Goal: Task Accomplishment & Management: Use online tool/utility

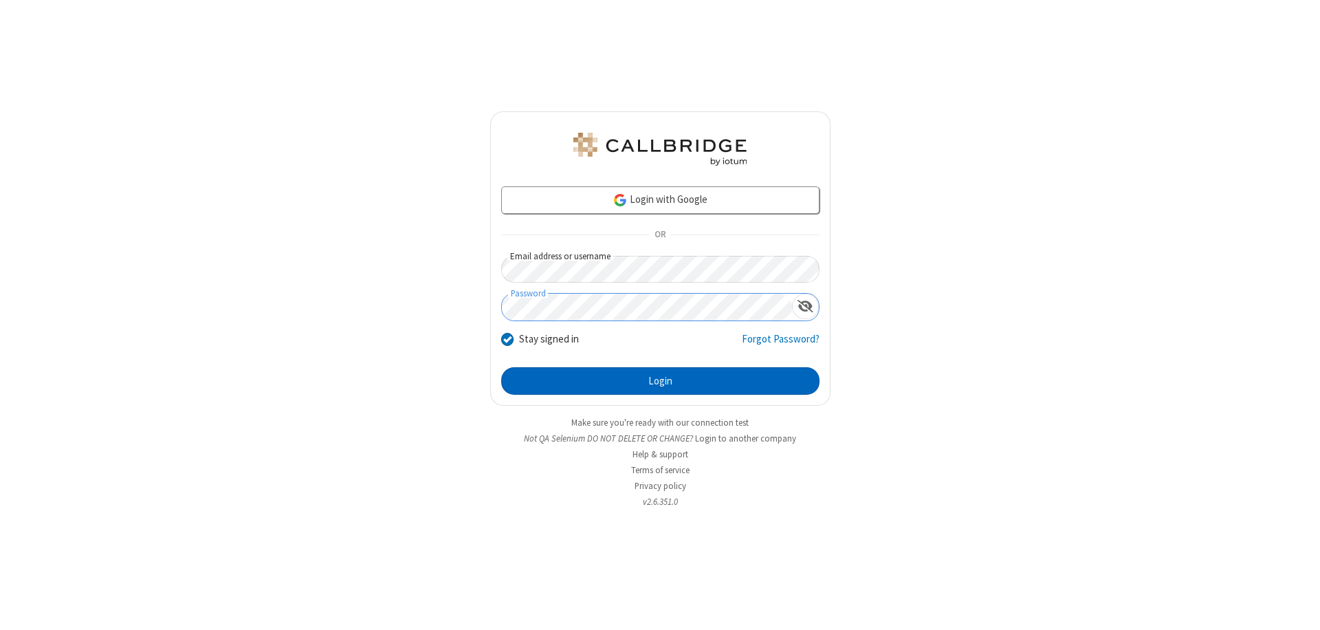
click at [660, 381] on button "Login" at bounding box center [660, 380] width 318 height 27
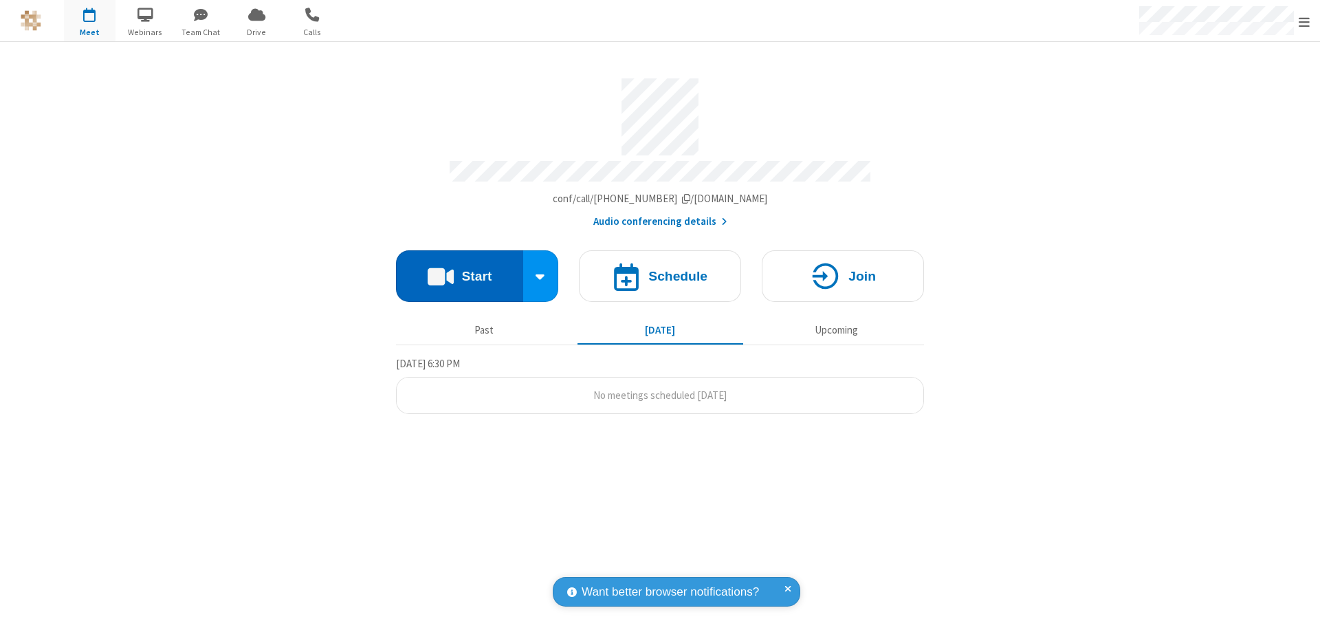
click at [459, 269] on button "Start" at bounding box center [459, 276] width 127 height 52
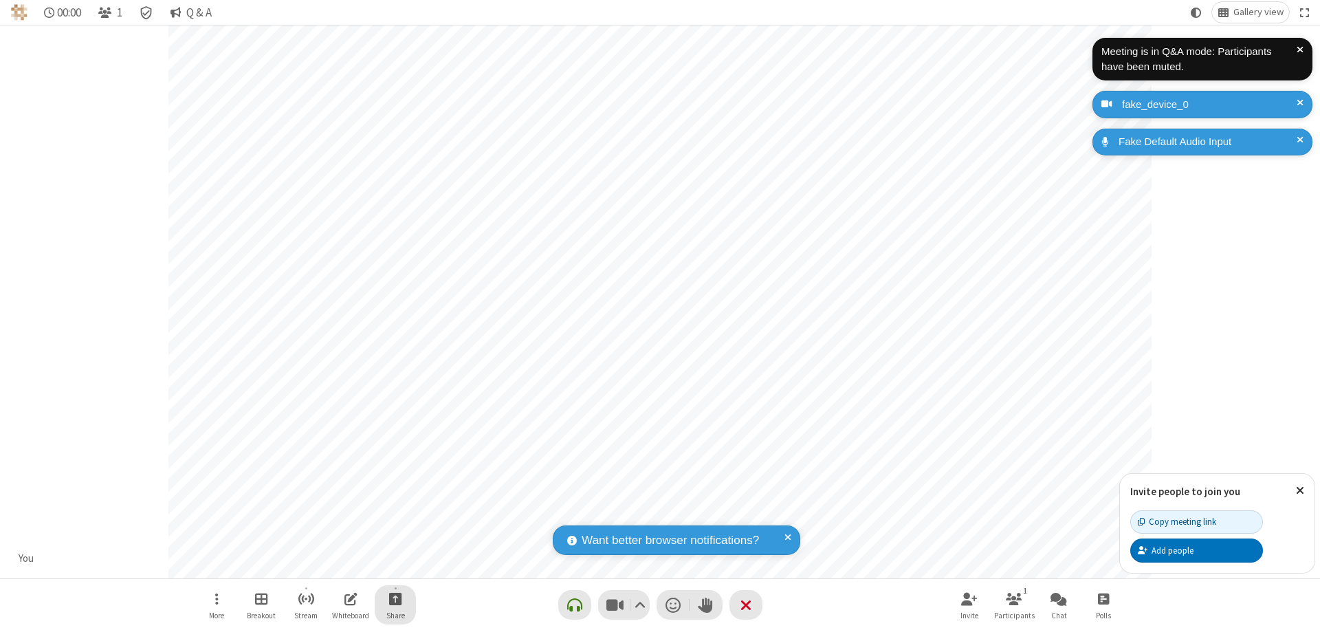
click at [402, 598] on span "Start sharing" at bounding box center [395, 598] width 13 height 17
click at [439, 514] on span "Share additional camera" at bounding box center [448, 517] width 102 height 12
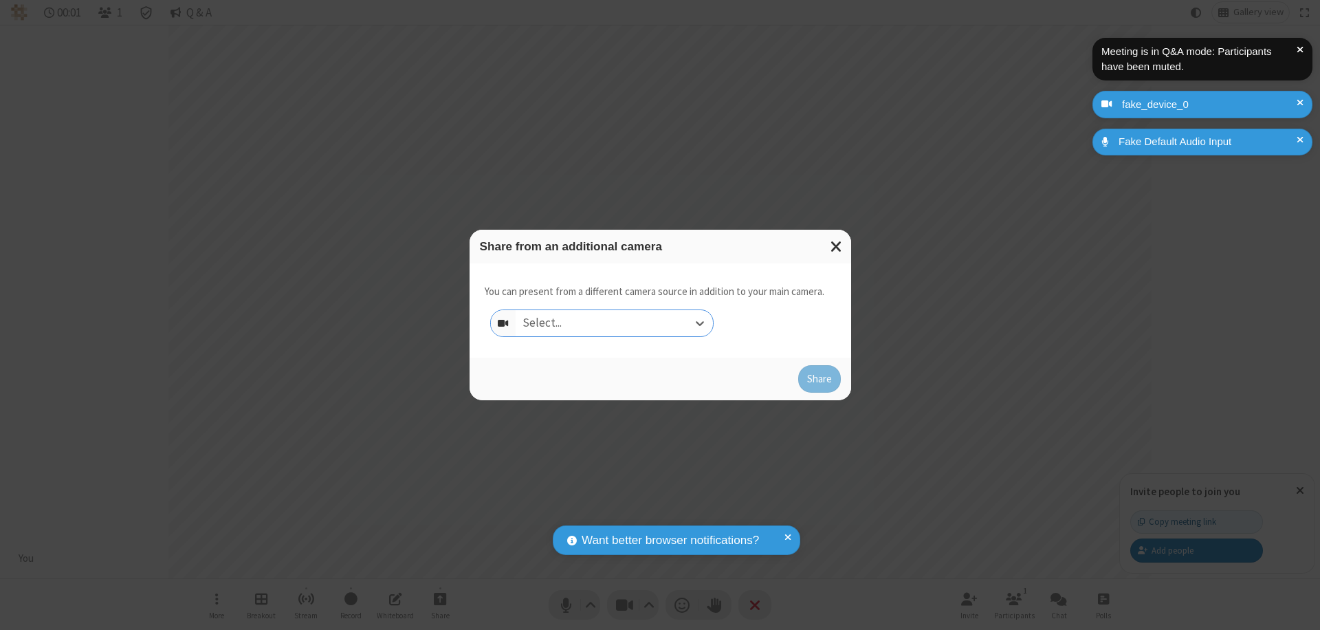
click at [614, 323] on div "Select..." at bounding box center [614, 323] width 197 height 26
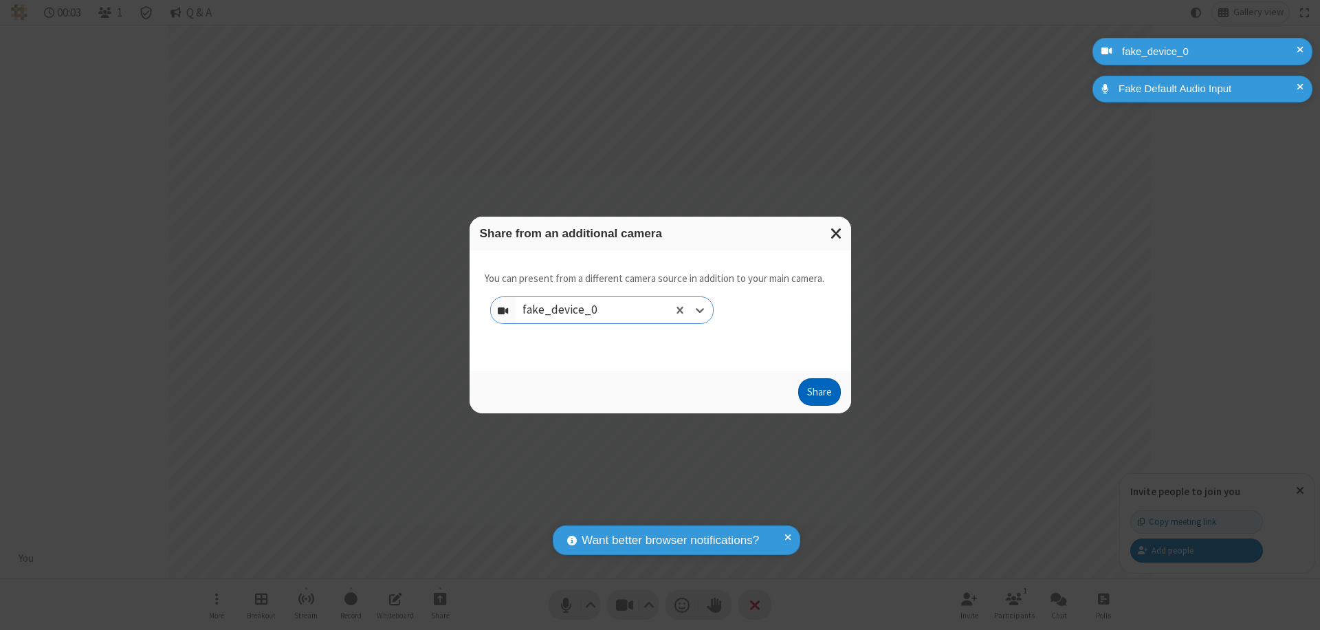
click at [819, 395] on button "Share" at bounding box center [819, 391] width 43 height 27
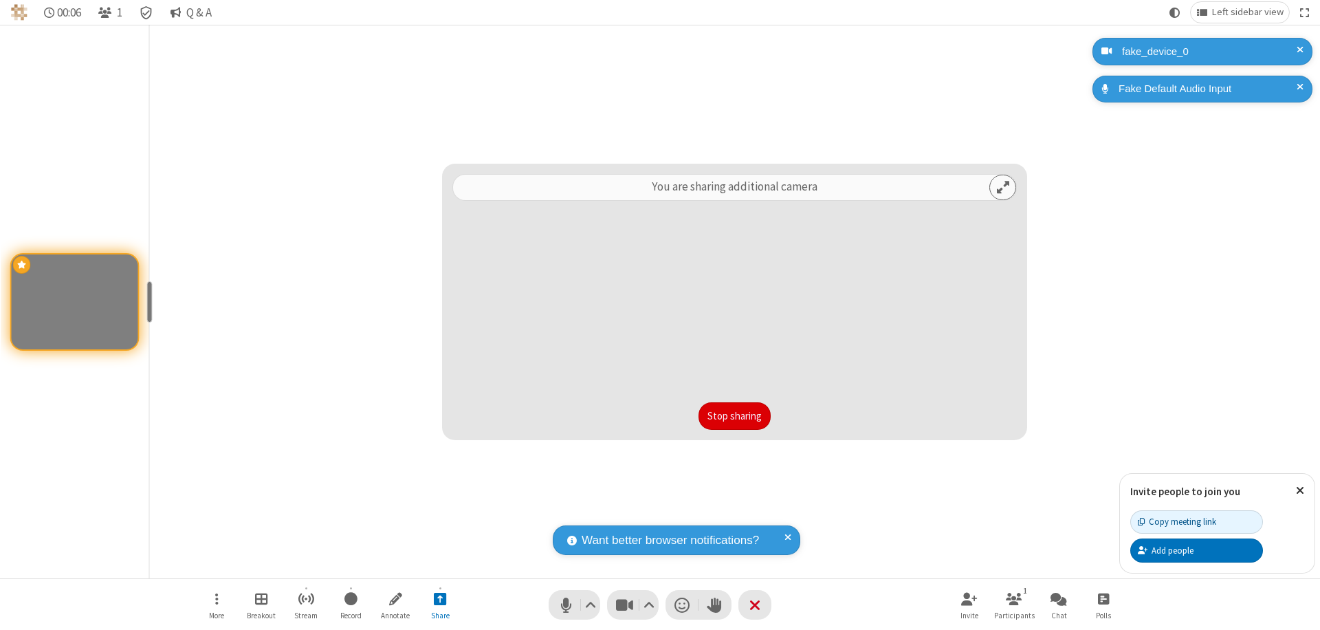
click at [734, 416] on button "Stop sharing" at bounding box center [734, 415] width 72 height 27
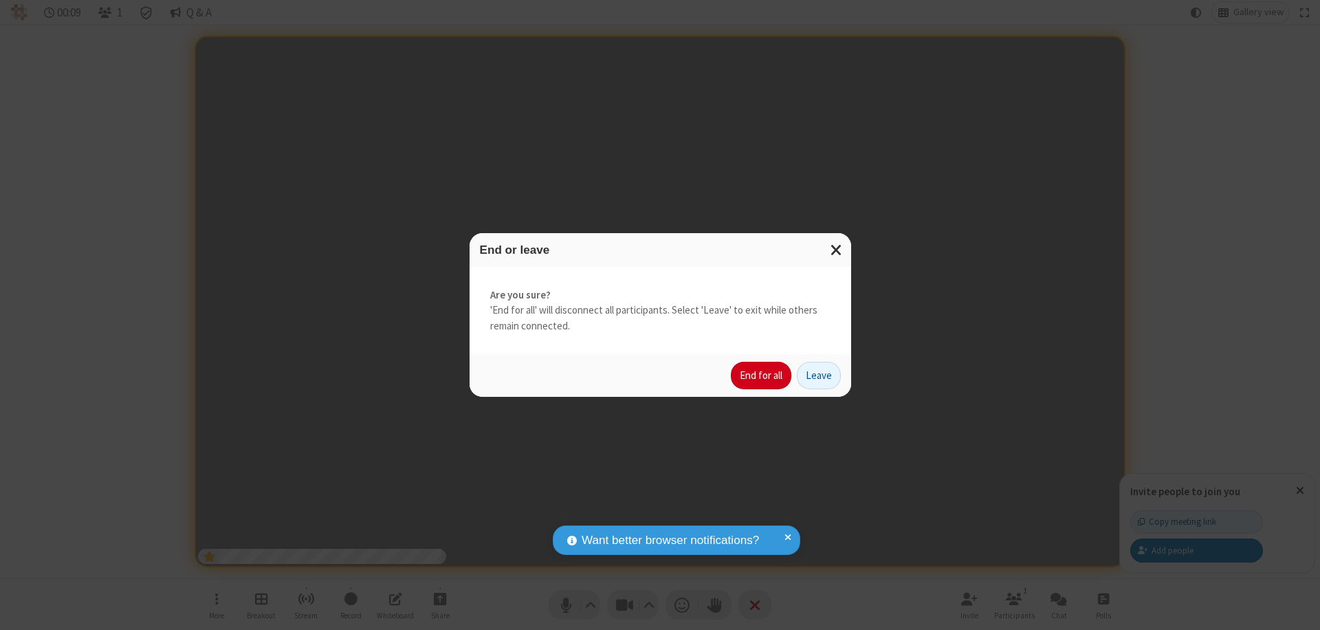
click at [762, 375] on button "End for all" at bounding box center [761, 375] width 60 height 27
